Goal: Information Seeking & Learning: Find specific page/section

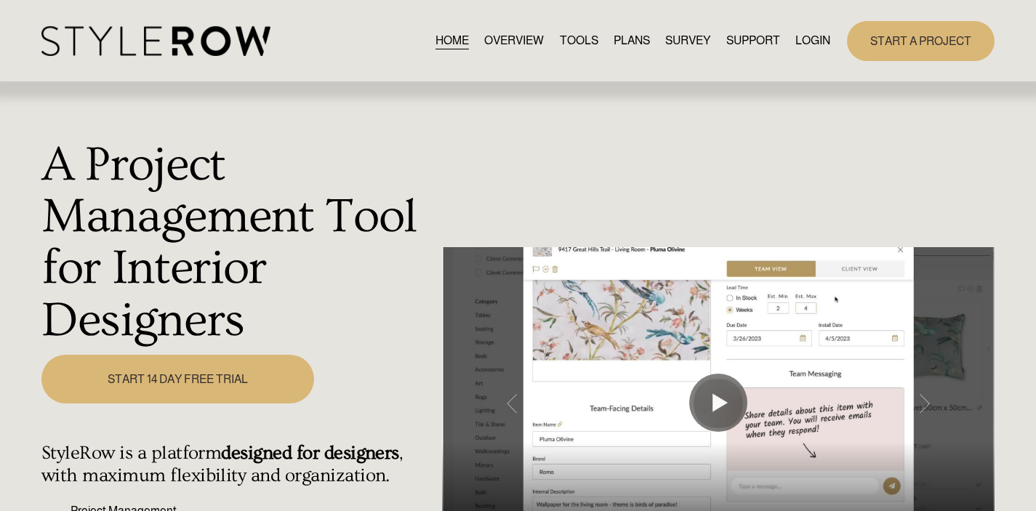
click at [804, 37] on link "LOGIN" at bounding box center [813, 41] width 35 height 20
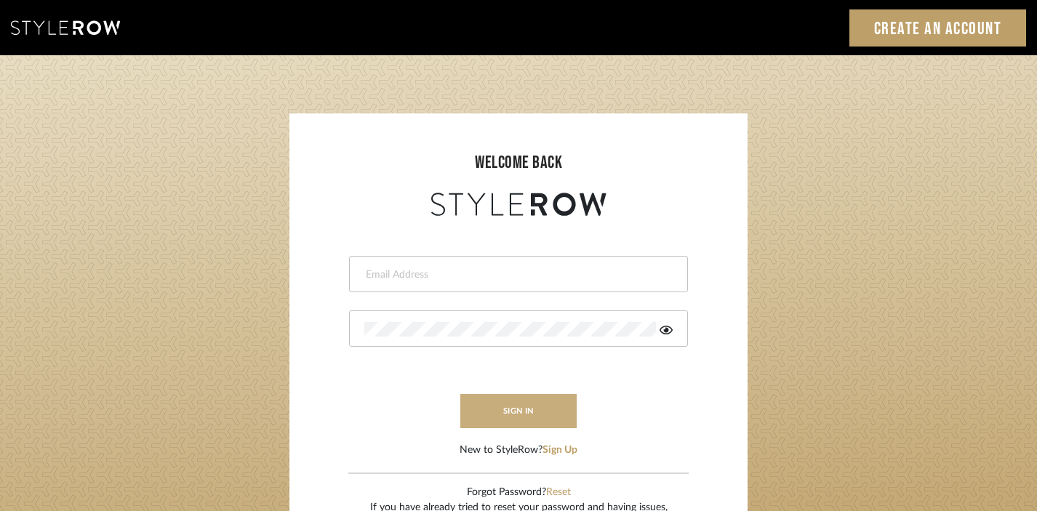
type input "divya.aok@gmail.com"
click at [534, 415] on button "sign in" at bounding box center [518, 411] width 116 height 34
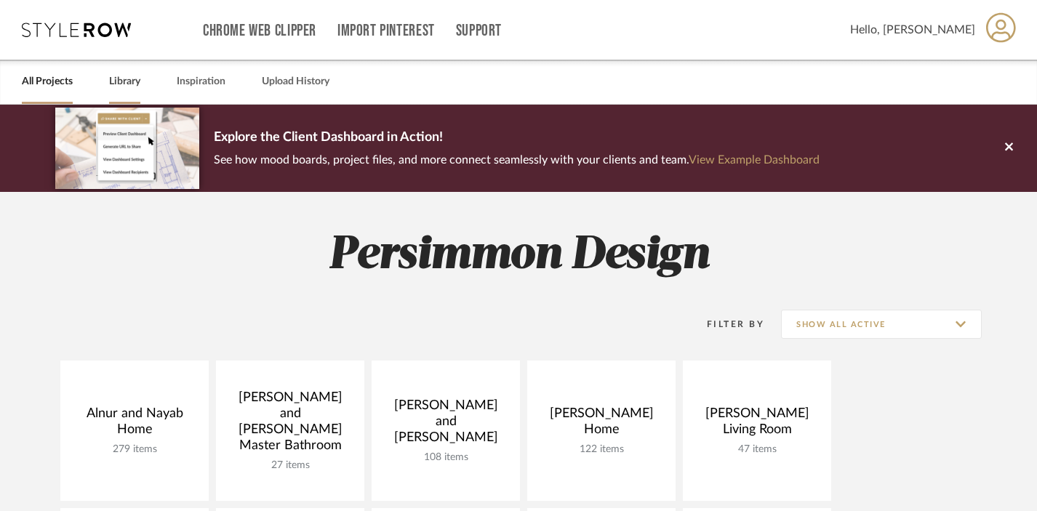
click at [129, 72] on link "Library" at bounding box center [124, 82] width 31 height 20
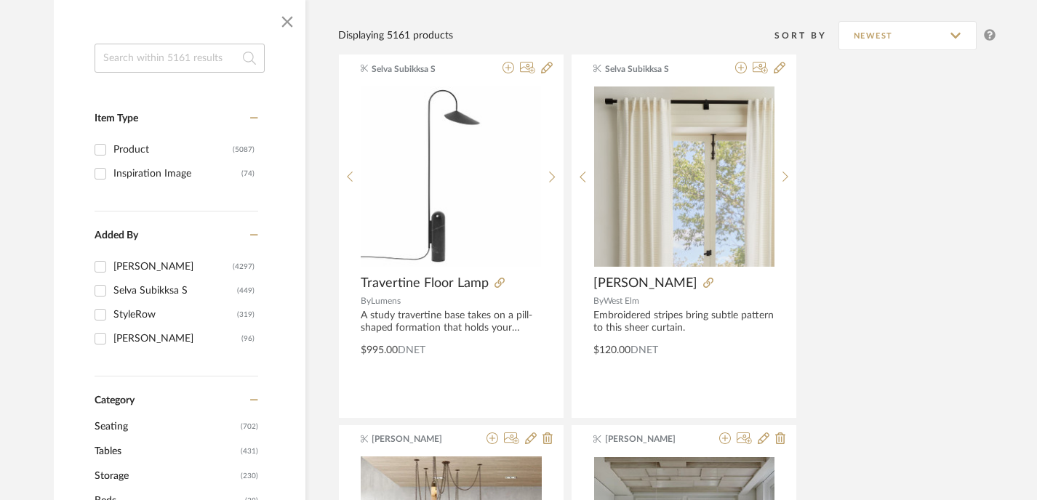
scroll to position [226, 0]
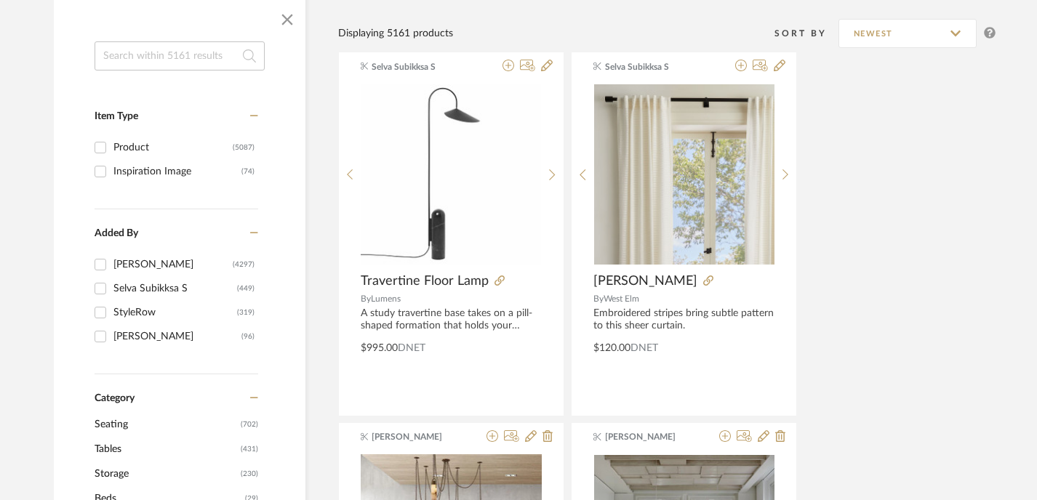
click at [195, 57] on input at bounding box center [180, 55] width 170 height 29
type input "enkay"
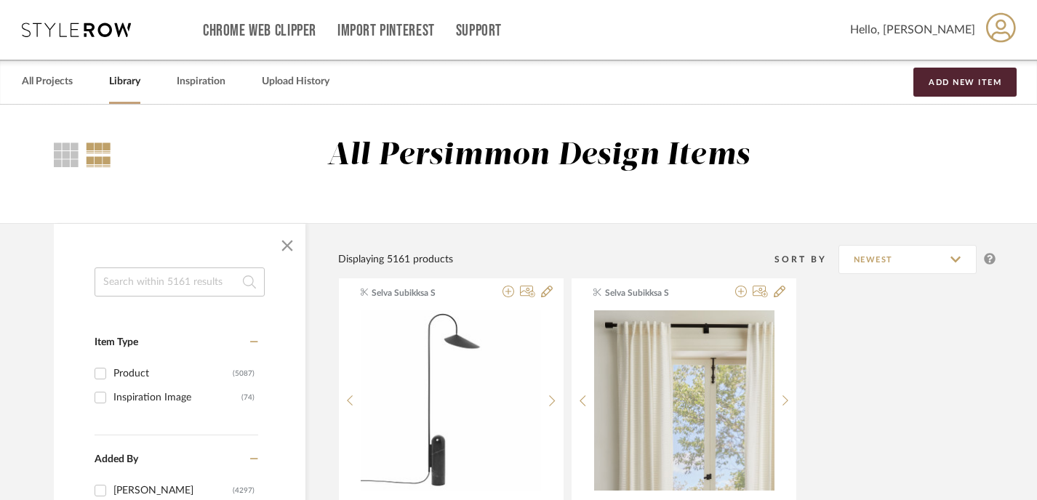
click at [157, 295] on input at bounding box center [180, 282] width 170 height 29
type input "rugs"
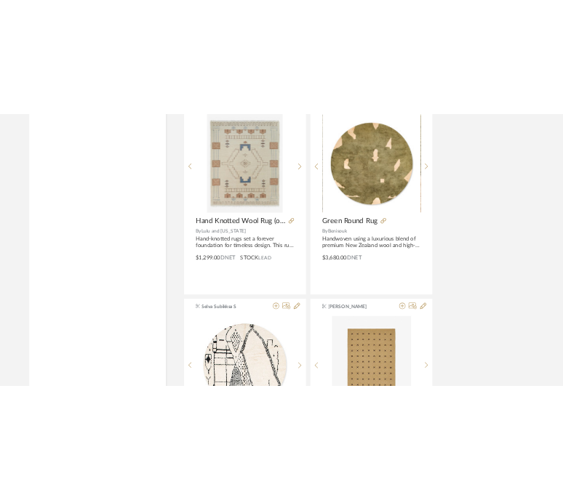
scroll to position [2396, 0]
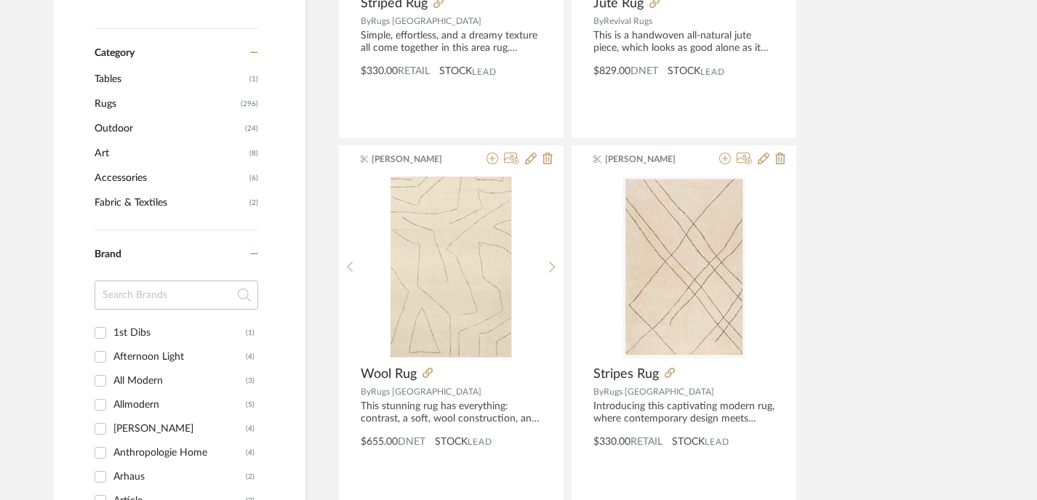
scroll to position [812, 0]
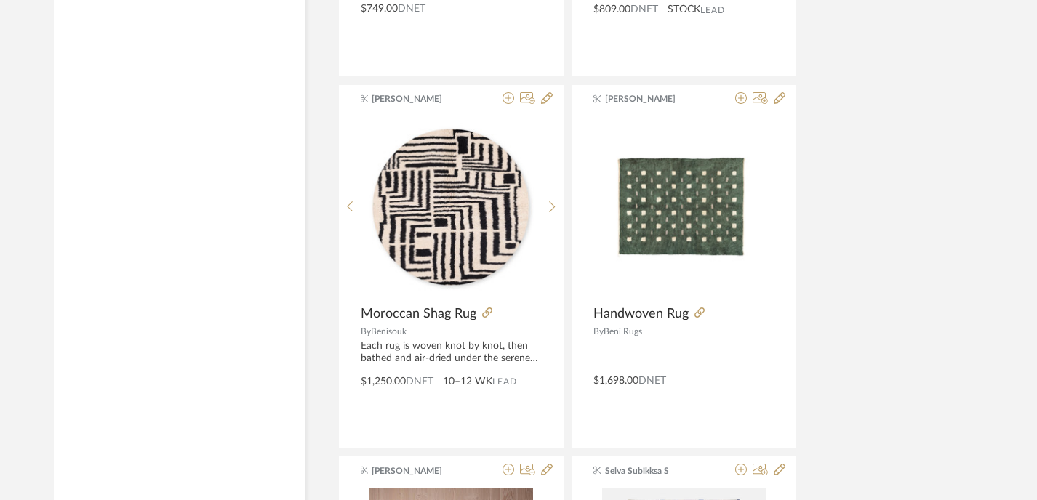
scroll to position [4331, 0]
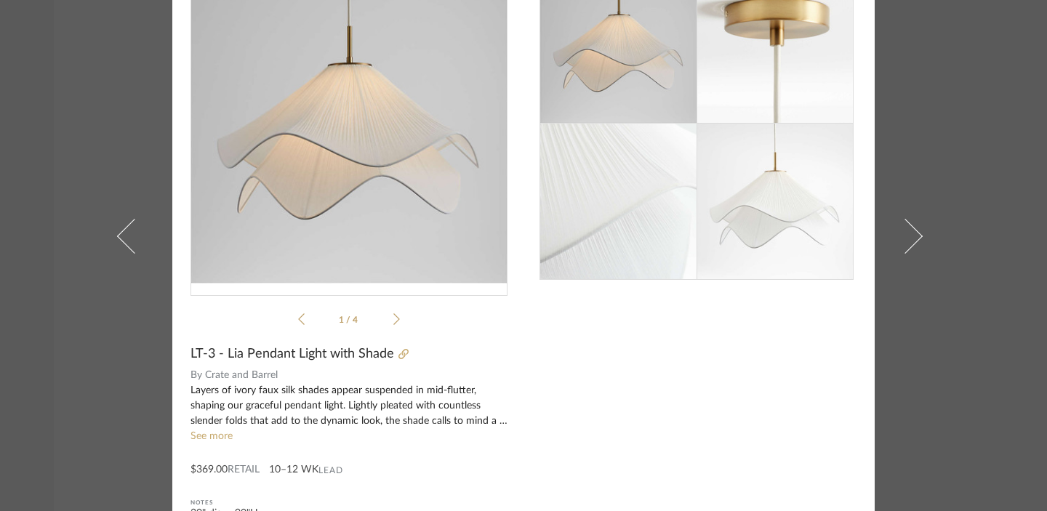
scroll to position [115, 0]
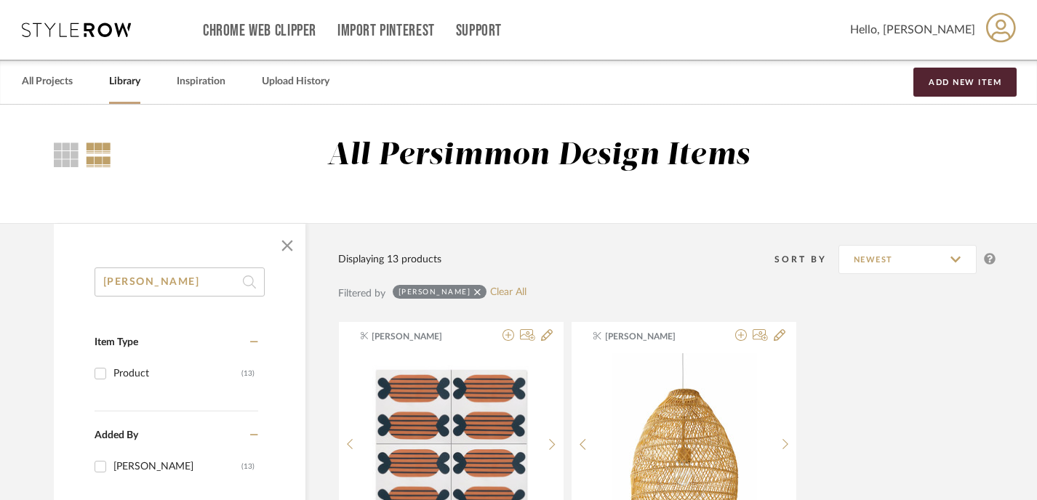
click at [164, 273] on input "[PERSON_NAME]" at bounding box center [180, 282] width 170 height 29
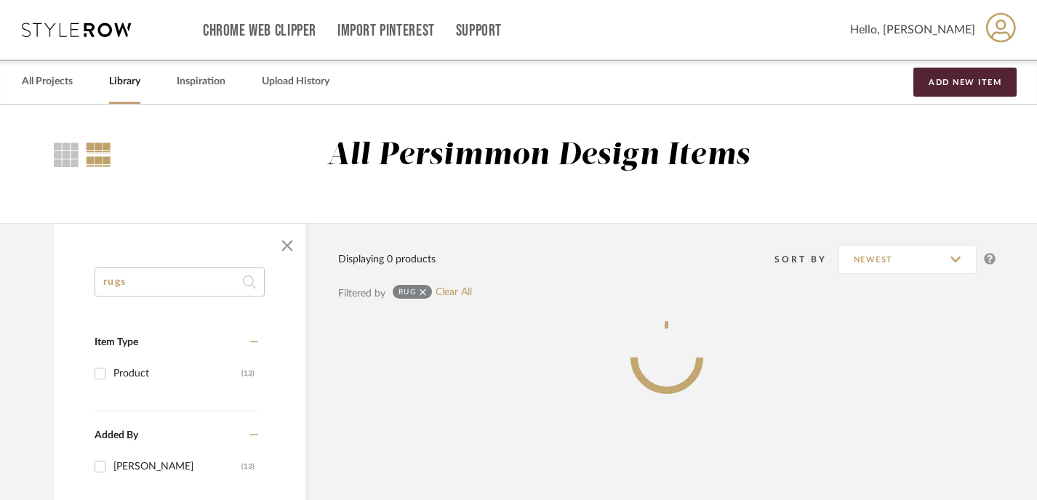
type input "rugs"
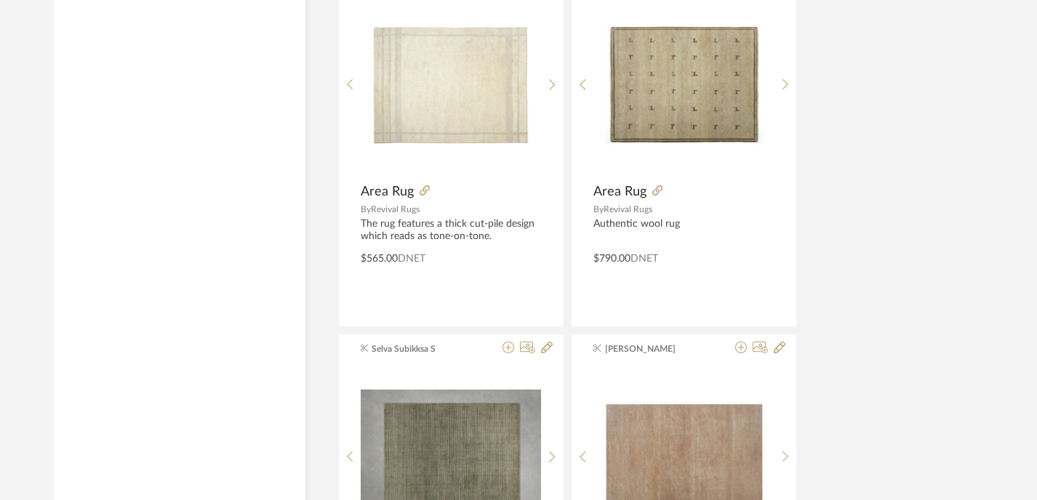
scroll to position [5194, 0]
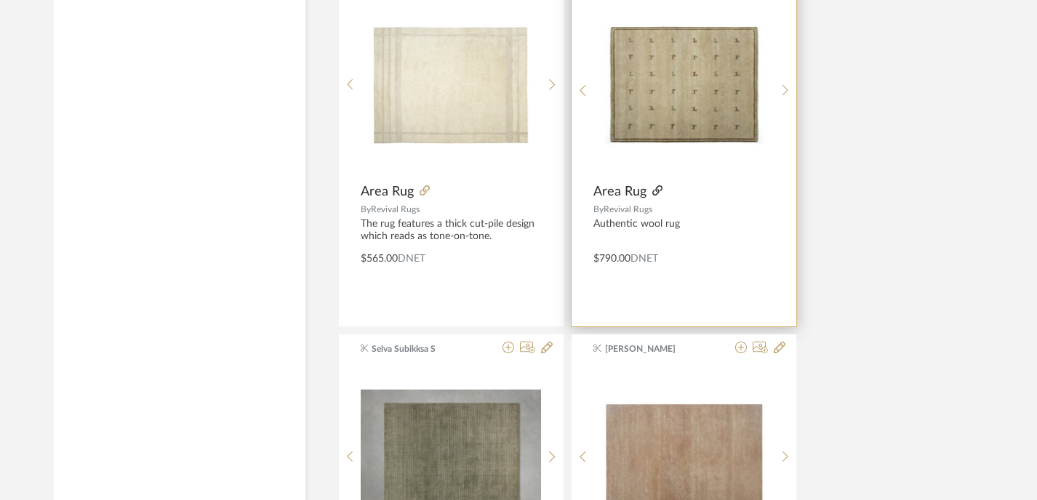
click at [658, 190] on icon at bounding box center [657, 190] width 10 height 10
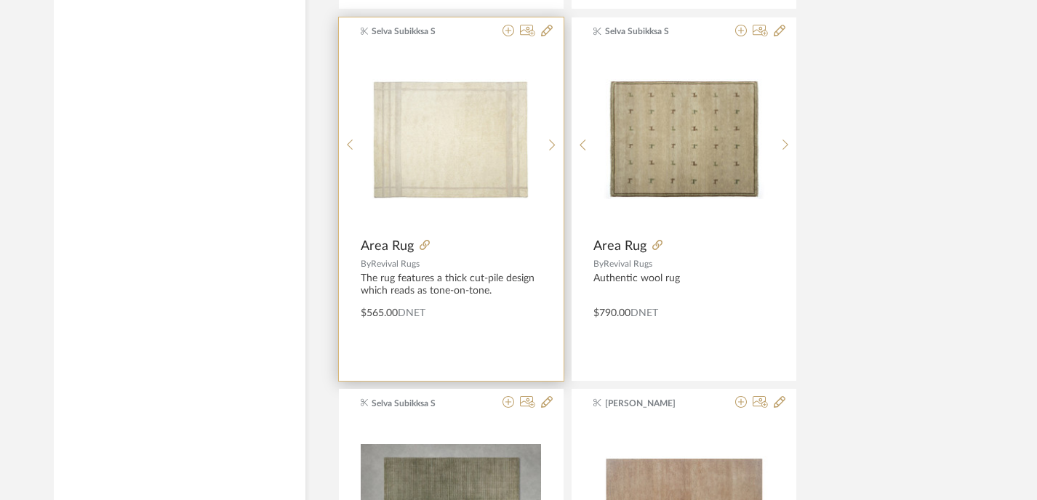
scroll to position [5138, 0]
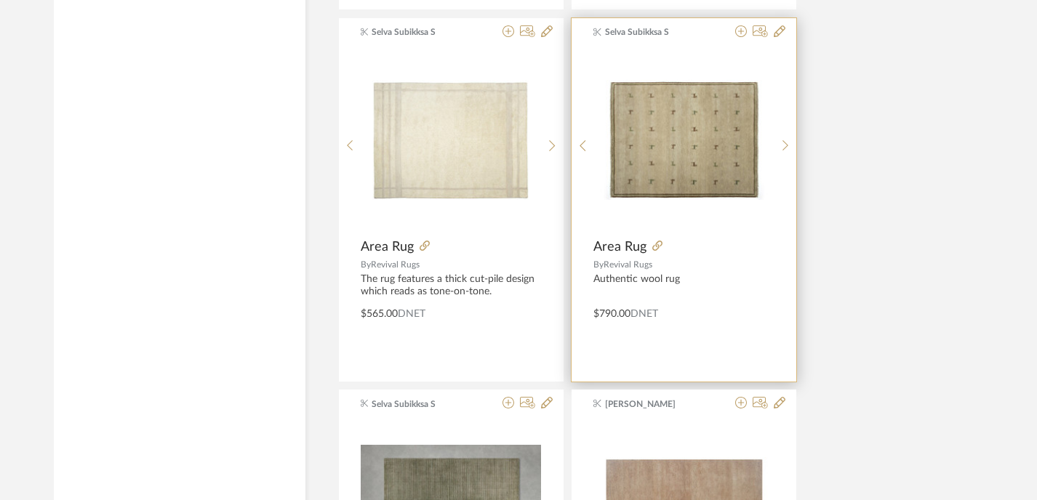
click at [633, 246] on span "Area Rug" at bounding box center [619, 247] width 53 height 16
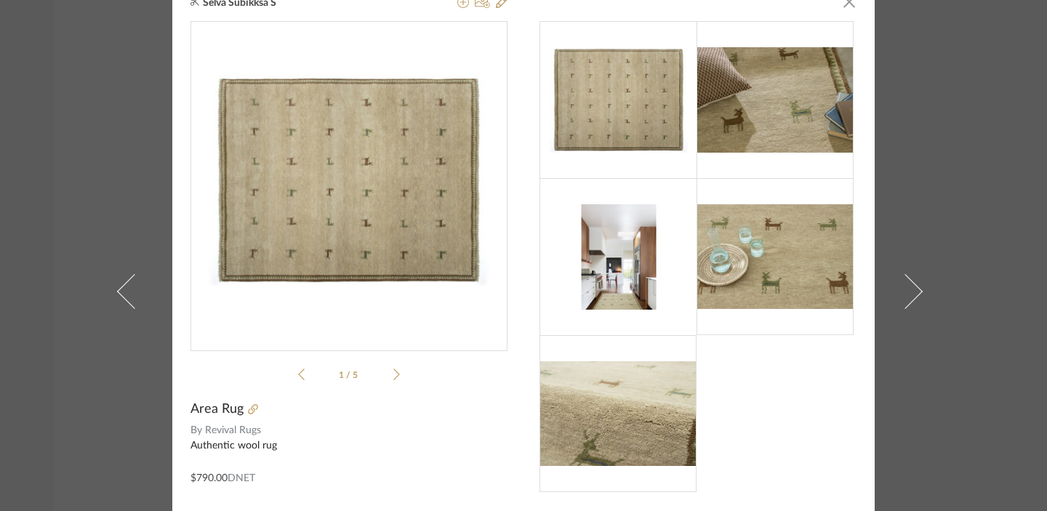
scroll to position [0, 0]
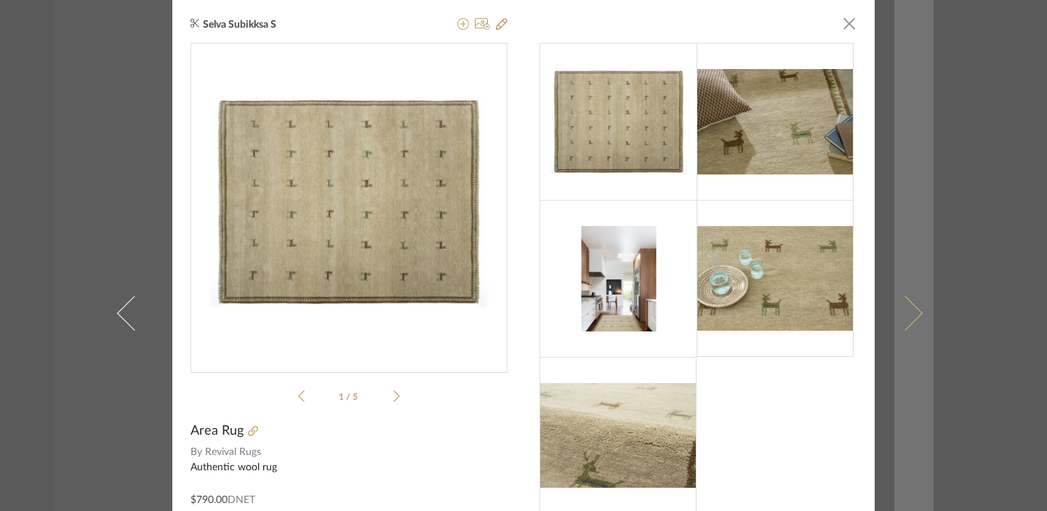
click at [914, 303] on link at bounding box center [913, 313] width 39 height 626
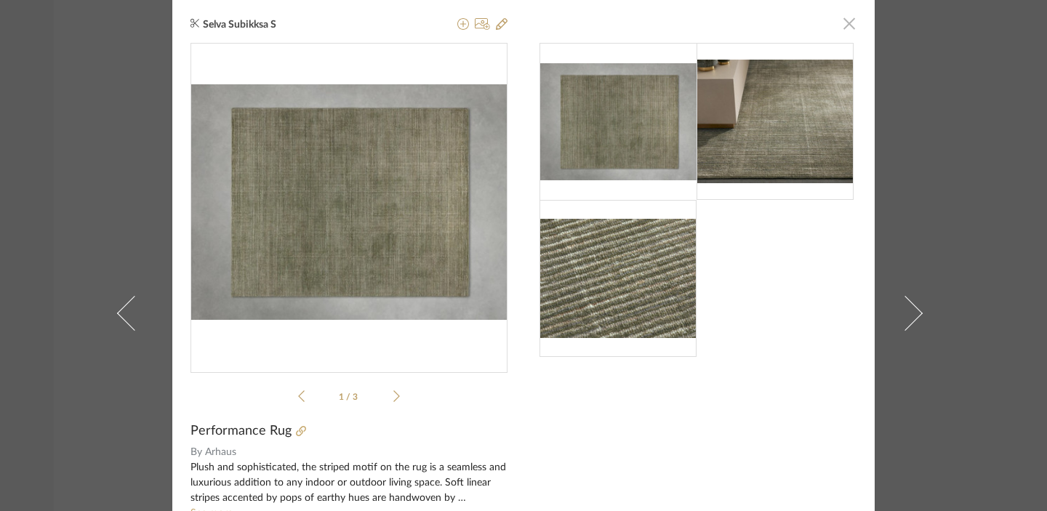
click at [840, 22] on span "button" at bounding box center [849, 23] width 29 height 29
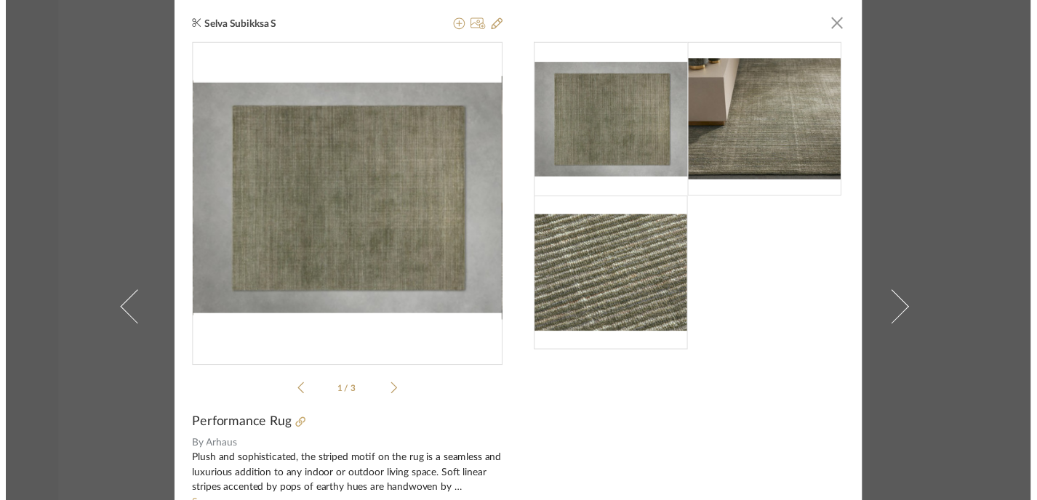
scroll to position [5138, 0]
